Goal: Download file/media

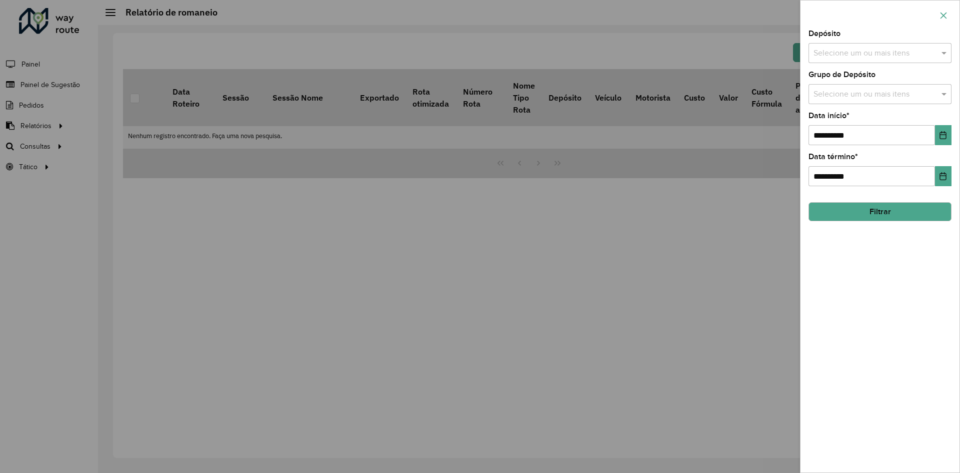
click at [946, 21] on button "button" at bounding box center [944, 16] width 16 height 16
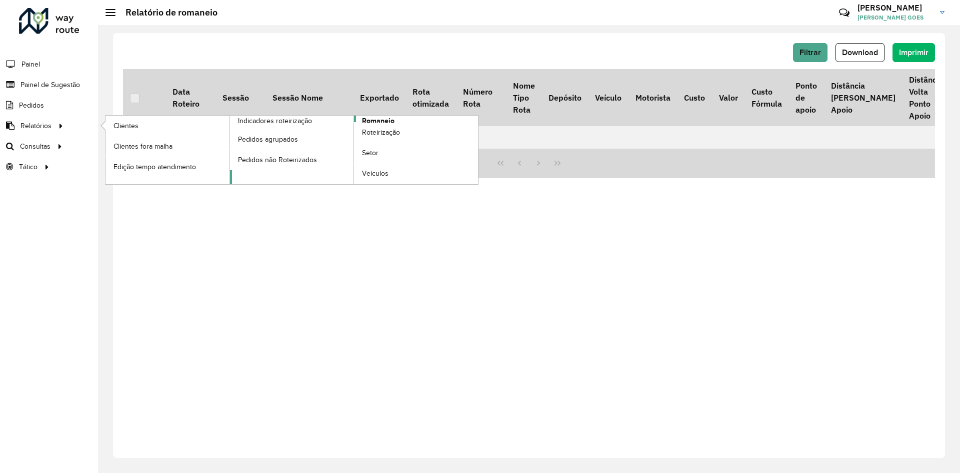
click at [374, 122] on span "Romaneio" at bounding box center [378, 121] width 33 height 11
click at [386, 129] on span "Roteirização" at bounding box center [382, 132] width 41 height 11
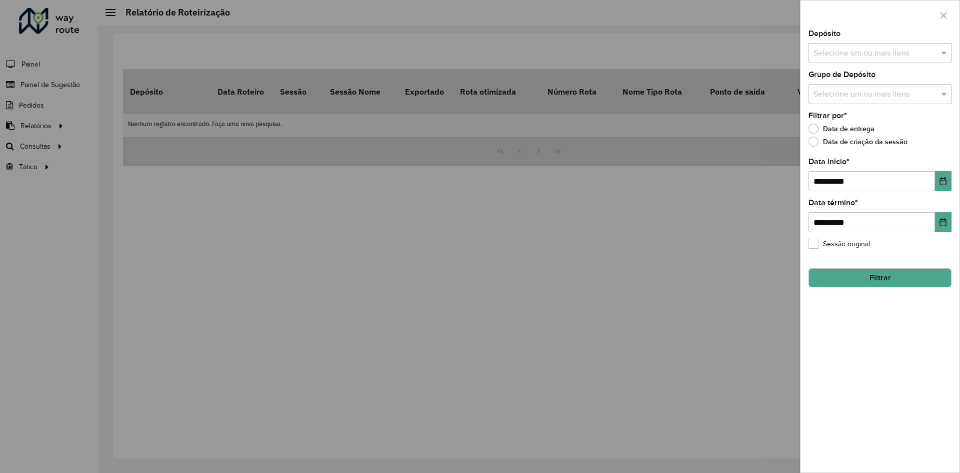
click at [111, 80] on div at bounding box center [480, 236] width 960 height 473
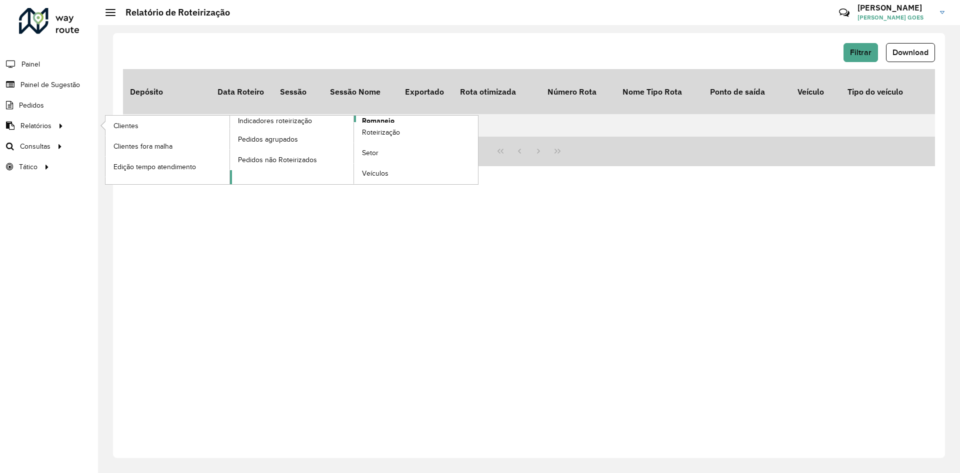
click at [368, 121] on span "Romaneio" at bounding box center [378, 121] width 33 height 11
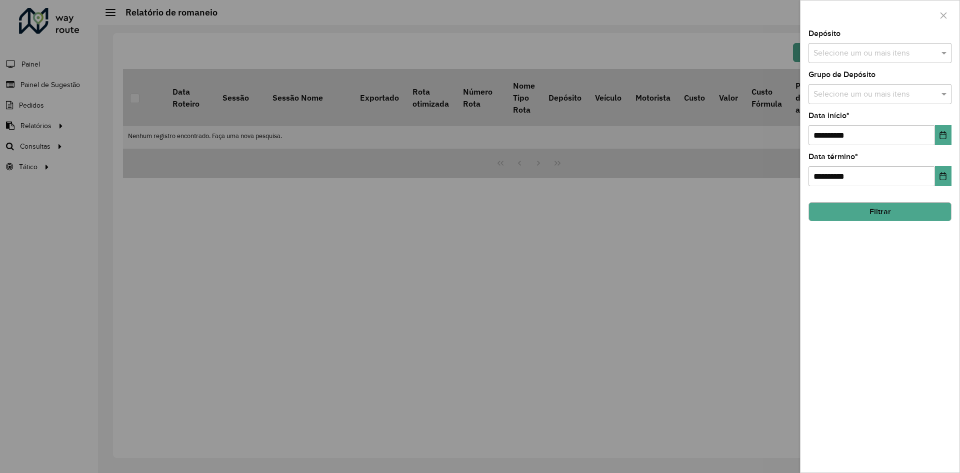
click at [875, 48] on input "text" at bounding box center [875, 54] width 128 height 12
click at [860, 119] on div "CDD [GEOGRAPHIC_DATA]" at bounding box center [880, 120] width 142 height 17
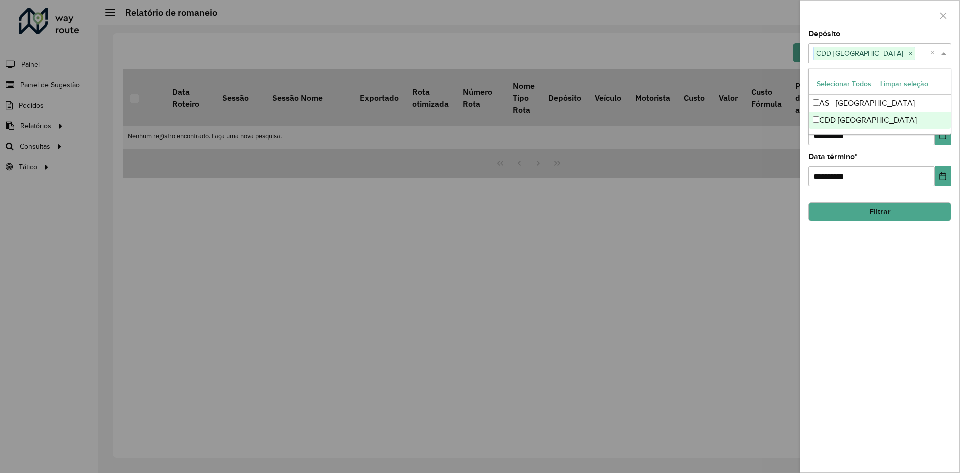
click at [872, 223] on div "**********" at bounding box center [880, 251] width 159 height 442
click at [857, 99] on input "text" at bounding box center [875, 95] width 128 height 12
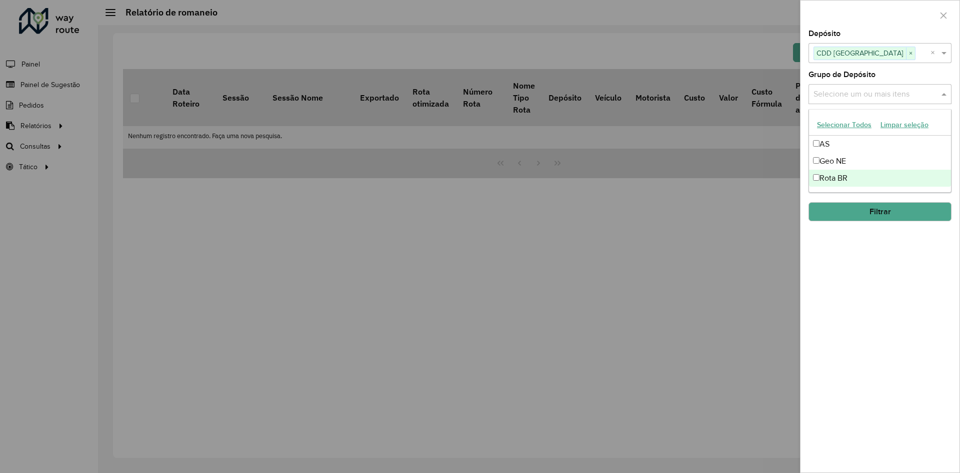
click at [849, 177] on div "Rota BR" at bounding box center [880, 178] width 142 height 17
click at [876, 254] on div "**********" at bounding box center [880, 251] width 159 height 442
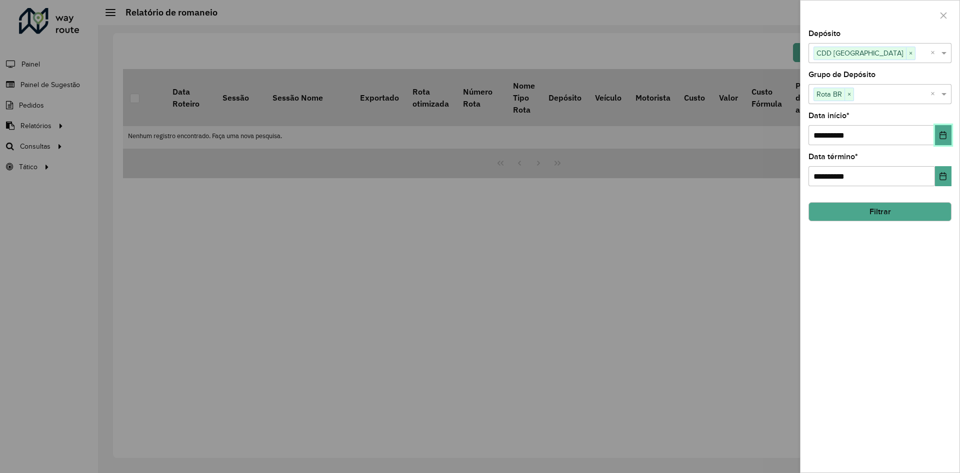
click at [939, 135] on icon "Choose Date" at bounding box center [943, 135] width 8 height 8
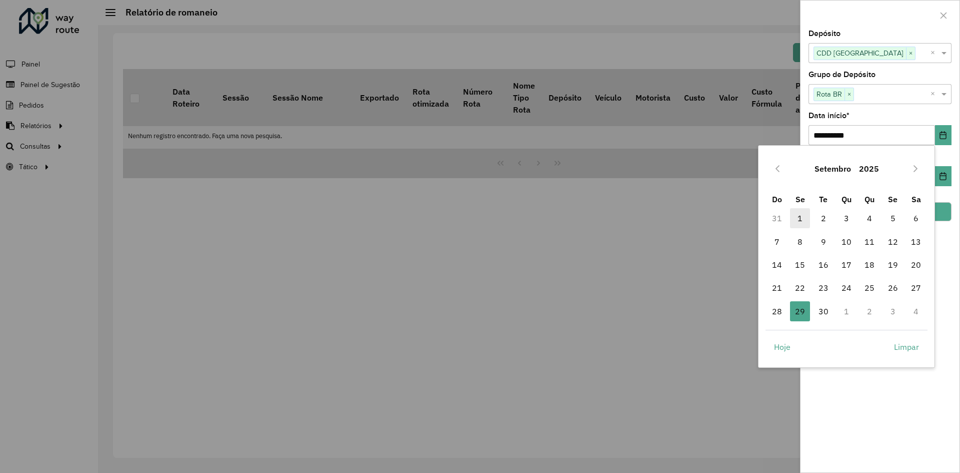
click at [799, 222] on span "1" at bounding box center [800, 218] width 20 height 20
type input "**********"
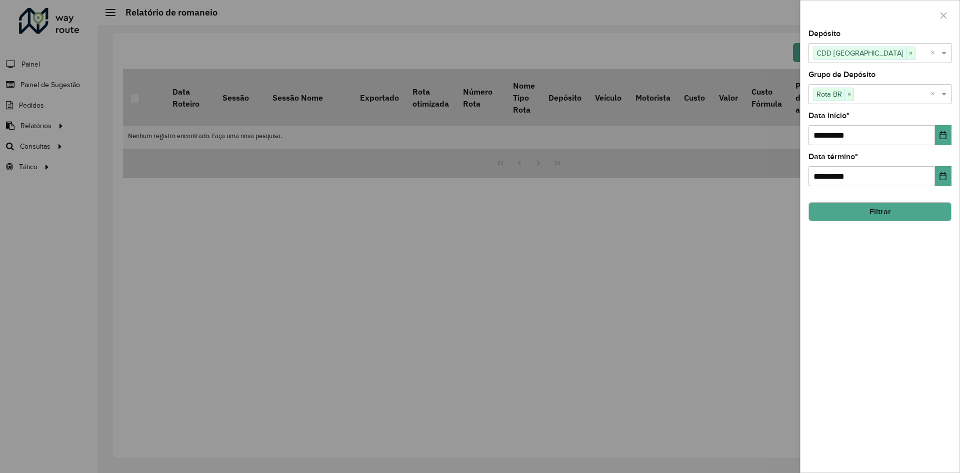
click at [900, 365] on div "**********" at bounding box center [880, 251] width 159 height 442
click at [877, 215] on button "Filtrar" at bounding box center [880, 211] width 143 height 19
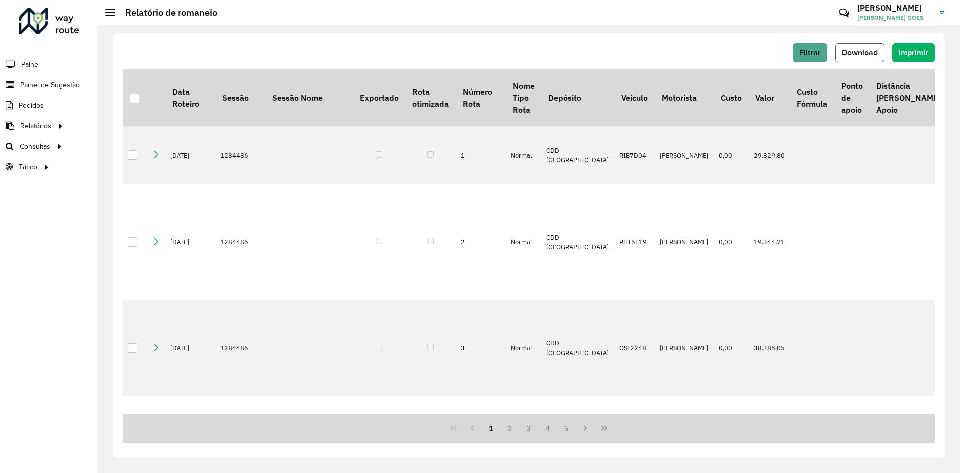
click at [868, 53] on span "Download" at bounding box center [860, 52] width 36 height 9
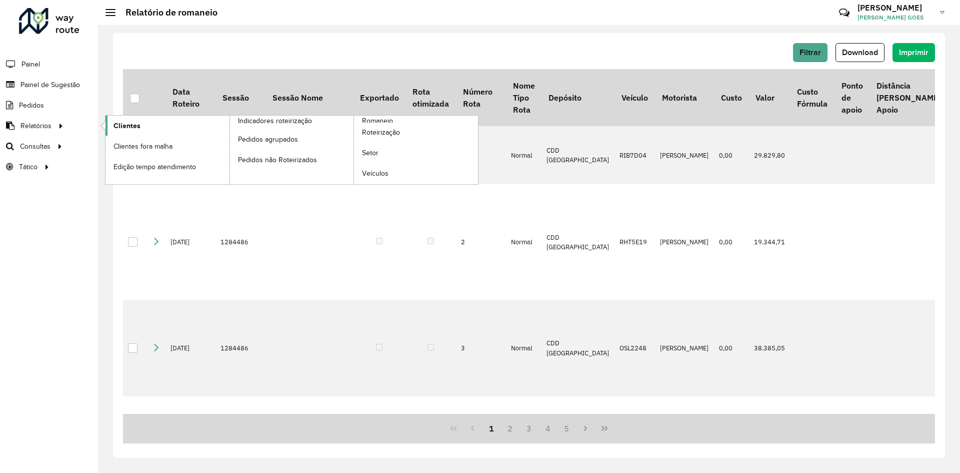
click at [130, 122] on span "Clientes" at bounding box center [127, 126] width 27 height 11
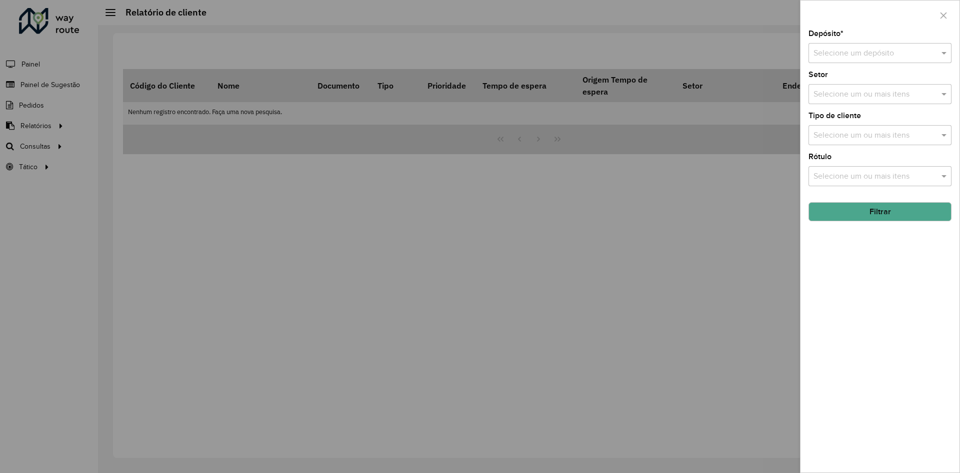
click at [845, 44] on div "Selecione um depósito" at bounding box center [880, 53] width 143 height 20
click at [852, 98] on span "CDD [GEOGRAPHIC_DATA]" at bounding box center [862, 99] width 98 height 9
click at [871, 96] on input "text" at bounding box center [875, 95] width 128 height 12
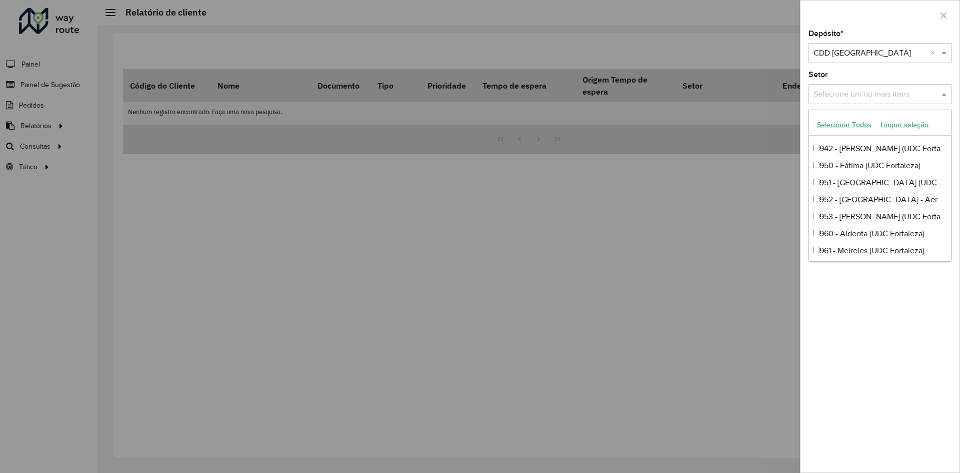
scroll to position [382, 0]
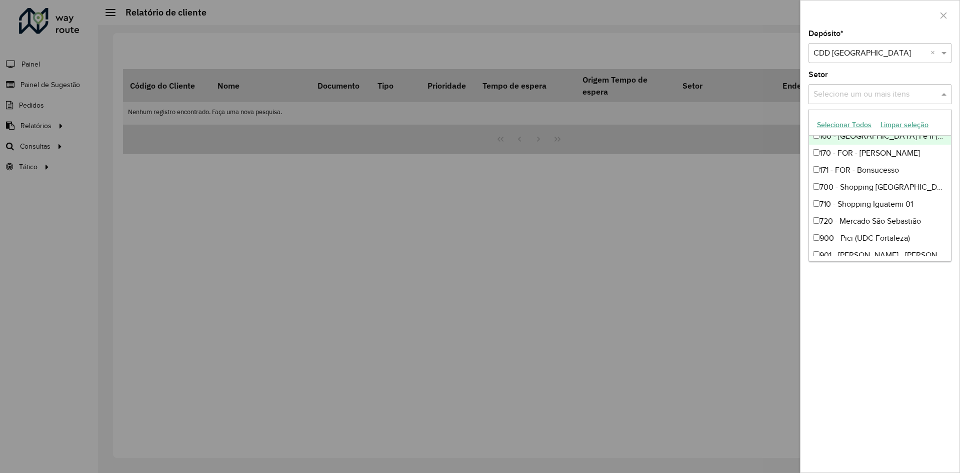
click at [863, 126] on button "Selecionar Todos" at bounding box center [845, 125] width 64 height 16
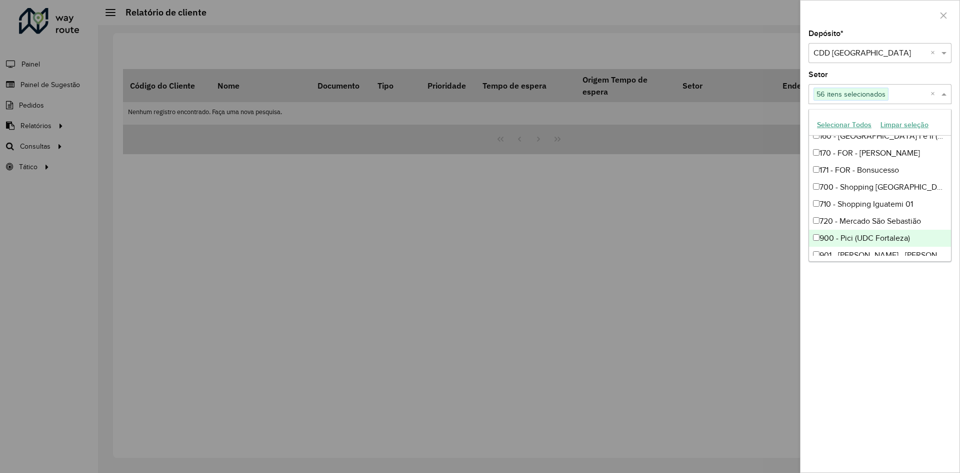
drag, startPoint x: 913, startPoint y: 340, endPoint x: 912, endPoint y: 315, distance: 24.6
click at [914, 340] on div "Depósito * Selecione um depósito × CDD Fortaleza × Setor Selecione um ou mais i…" at bounding box center [880, 251] width 159 height 442
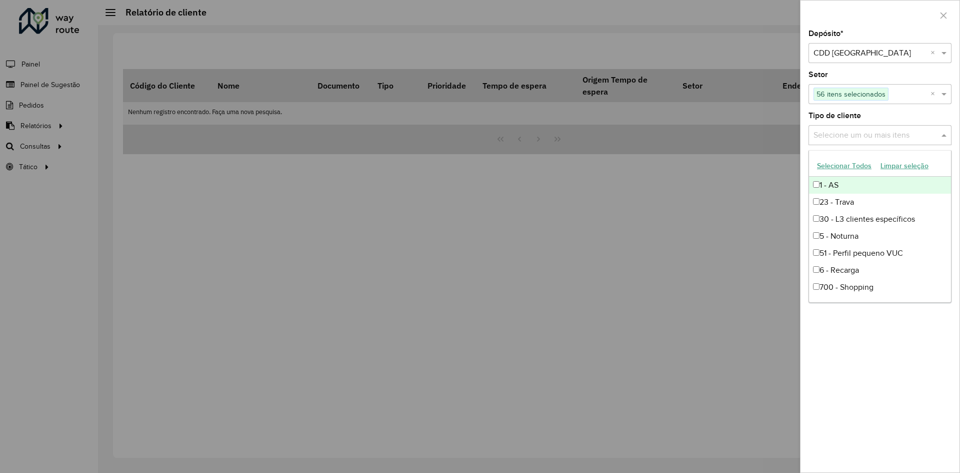
click at [917, 135] on input "text" at bounding box center [875, 136] width 128 height 12
click at [905, 339] on div "Depósito * Selecione um depósito × CDD Fortaleza × Setor Selecione um ou mais i…" at bounding box center [880, 251] width 159 height 442
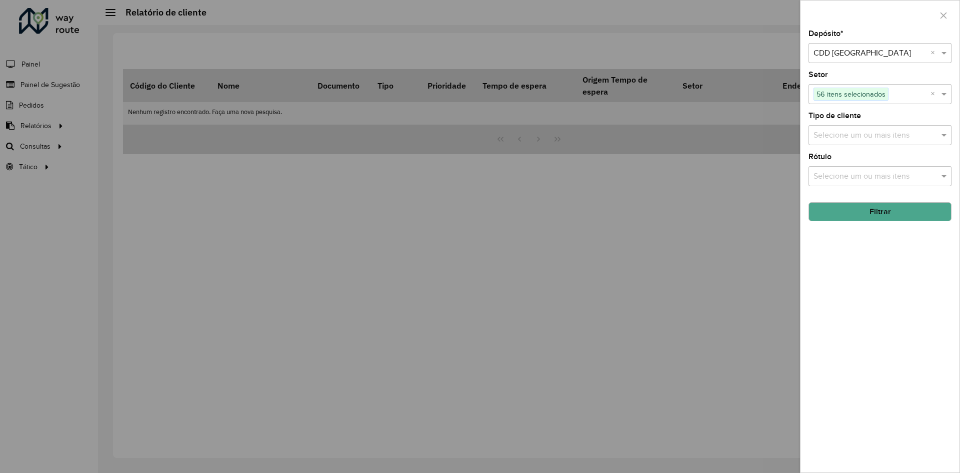
click at [875, 173] on input "text" at bounding box center [875, 177] width 128 height 12
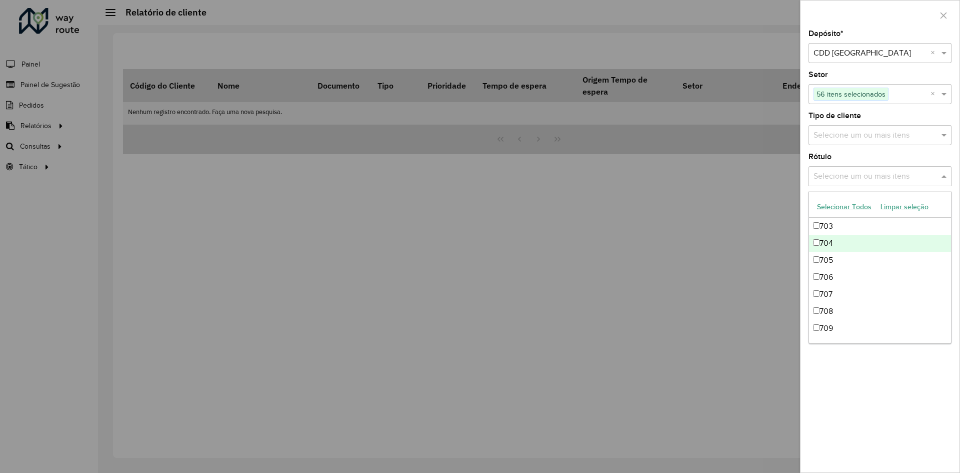
scroll to position [850, 0]
click at [914, 453] on div "Depósito * Selecione um depósito × CDD Fortaleza × Setor Selecione um ou mais i…" at bounding box center [880, 251] width 159 height 442
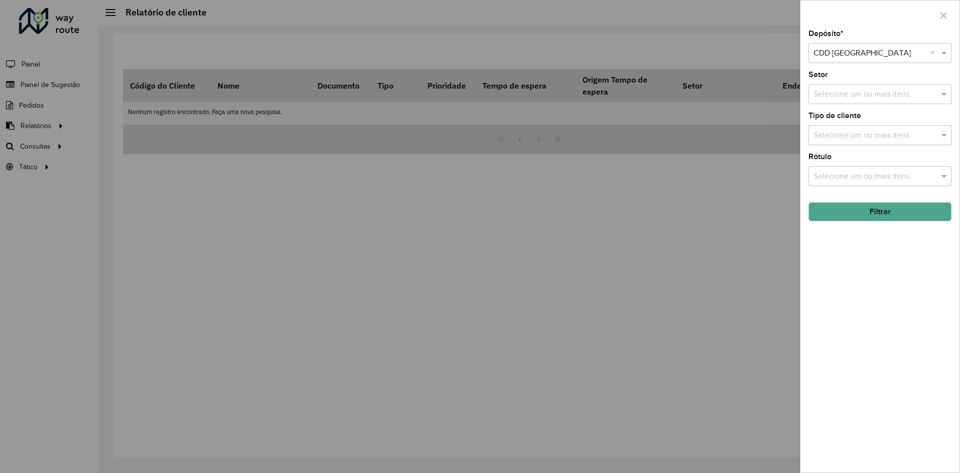
drag, startPoint x: 897, startPoint y: 261, endPoint x: 898, endPoint y: 227, distance: 34.5
click at [896, 261] on div "Depósito * Selecione um depósito × CDD Fortaleza × Setor Selecione um ou mais i…" at bounding box center [880, 251] width 159 height 442
click at [899, 216] on button "Filtrar" at bounding box center [880, 211] width 143 height 19
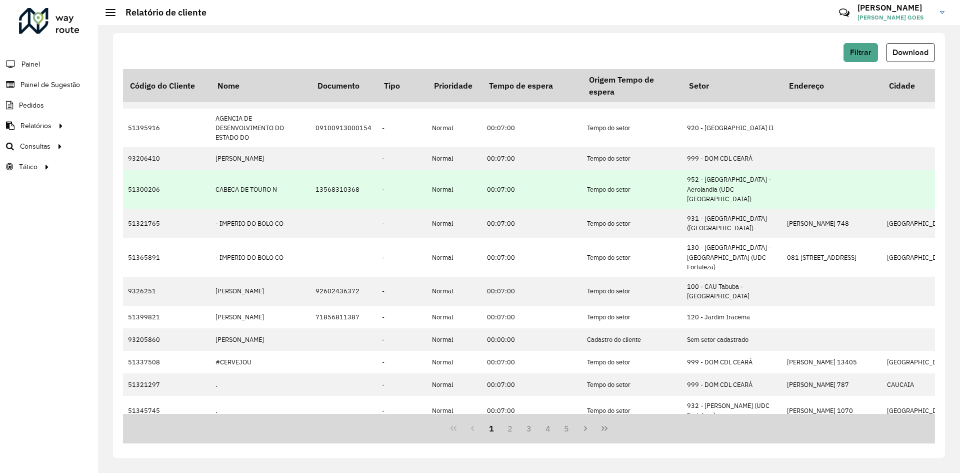
scroll to position [50, 0]
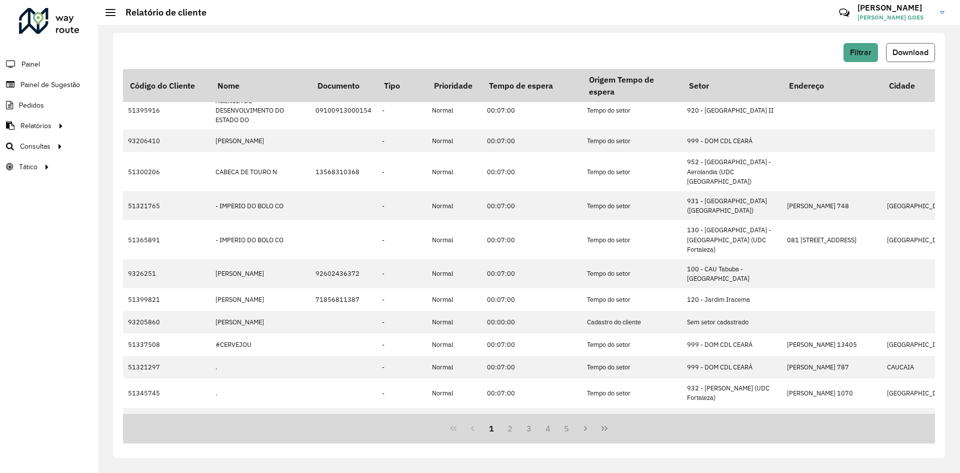
click at [918, 53] on span "Download" at bounding box center [911, 52] width 36 height 9
